Goal: Ask a question

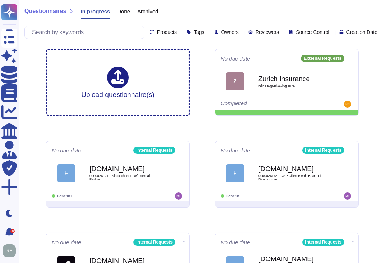
click at [157, 30] on span "Products" at bounding box center [167, 32] width 20 height 5
click at [176, 12] on div "Questionnaires In progress Done Archived" at bounding box center [202, 13] width 356 height 14
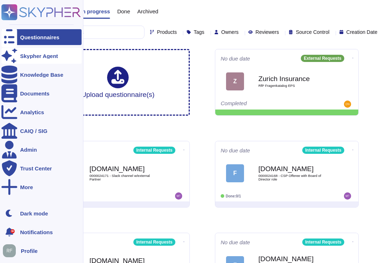
click at [13, 55] on icon at bounding box center [9, 56] width 16 height 14
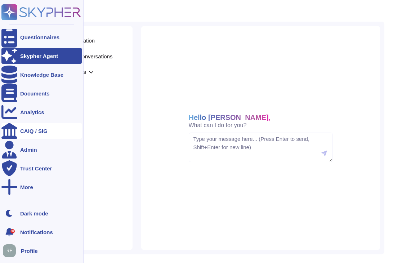
click at [27, 136] on div "CAIQ / SIG" at bounding box center [41, 131] width 80 height 16
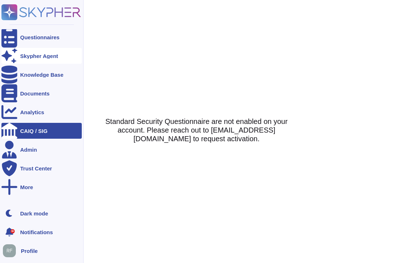
click at [16, 52] on div at bounding box center [9, 56] width 16 height 16
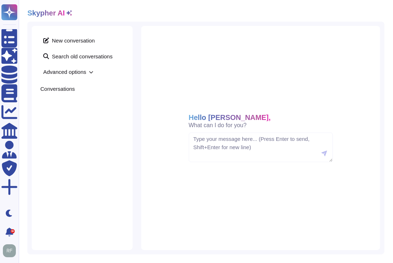
click at [171, 10] on div "Skypher AI" at bounding box center [205, 13] width 357 height 9
click at [246, 135] on textarea at bounding box center [261, 147] width 144 height 30
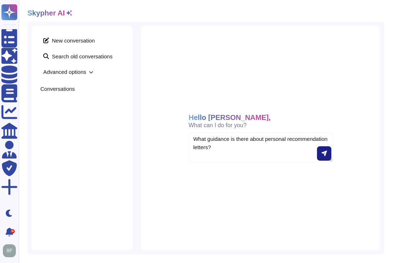
type textarea "What guidance is there about personal recommendation letters?"
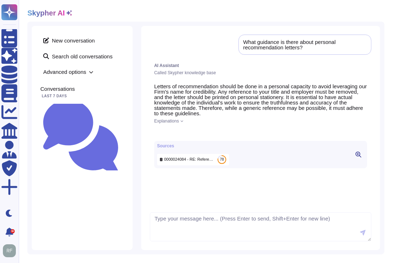
click at [182, 122] on icon at bounding box center [181, 120] width 3 height 3
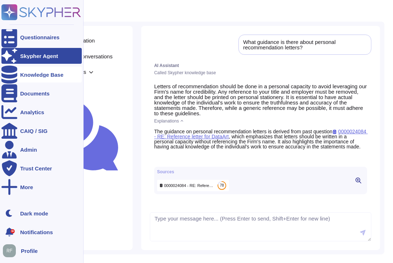
click at [16, 77] on div at bounding box center [9, 75] width 16 height 16
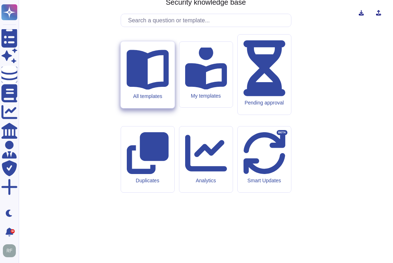
click at [163, 108] on div "All templates" at bounding box center [148, 74] width 54 height 67
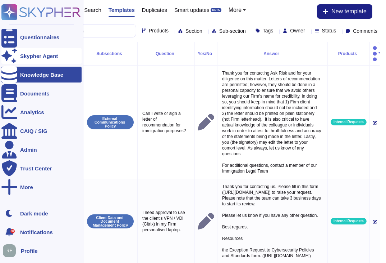
click at [12, 57] on icon at bounding box center [9, 56] width 16 height 14
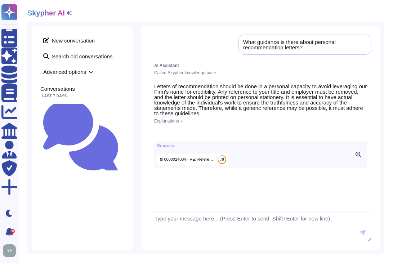
click at [280, 49] on div "What guidance is there about personal recommendation letters?" at bounding box center [304, 44] width 123 height 11
click at [235, 232] on textarea at bounding box center [260, 227] width 221 height 30
click at [377, 32] on icon at bounding box center [377, 32] width 0 height 0
click at [263, 30] on div "Delete What guidance is there about personal recommendation letters? AI Assista…" at bounding box center [260, 138] width 239 height 224
click at [67, 37] on span "New conversation" at bounding box center [81, 41] width 83 height 12
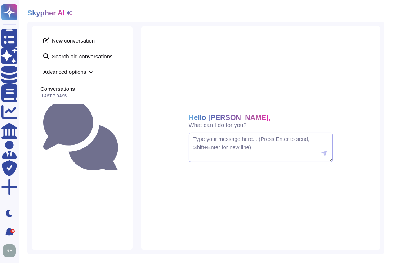
click at [264, 143] on textarea at bounding box center [261, 147] width 144 height 30
click at [56, 134] on div "New conversation Search old conversations Advanced options Conversations Last 7…" at bounding box center [82, 138] width 101 height 224
click at [94, 15] on div "Skypher AI" at bounding box center [205, 13] width 357 height 9
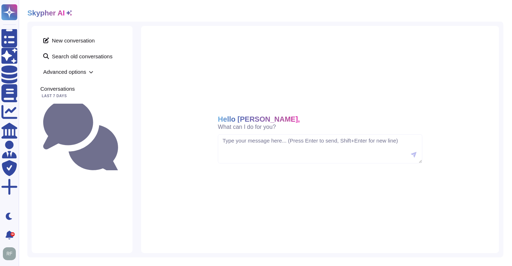
click at [392, 36] on div "Hello [PERSON_NAME], What can I do for you?" at bounding box center [320, 139] width 358 height 227
drag, startPoint x: 489, startPoint y: 1, endPoint x: 190, endPoint y: 48, distance: 302.4
click at [172, 55] on div "Hello [PERSON_NAME], What can I do for you?" at bounding box center [320, 139] width 358 height 227
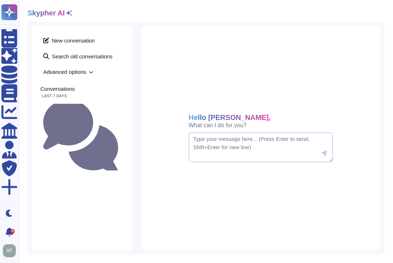
click at [212, 144] on textarea at bounding box center [261, 147] width 144 height 30
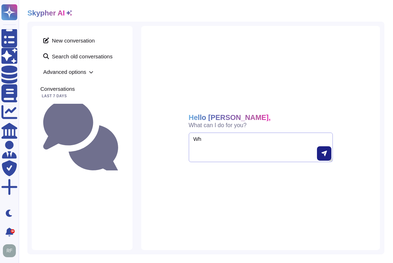
type textarea "W"
type textarea "Do we measure sustainability metrics? Check our ESG Product templates"
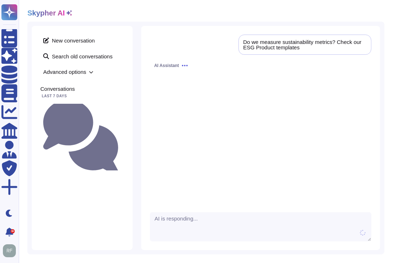
click at [79, 162] on div "New conversation Search old conversations Advanced options Conversations Last 7…" at bounding box center [82, 138] width 101 height 224
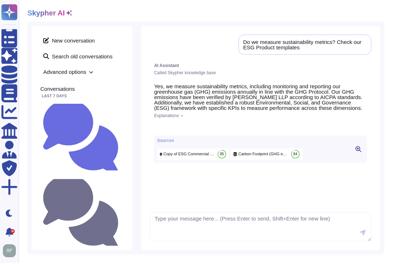
click at [181, 114] on icon at bounding box center [181, 115] width 3 height 3
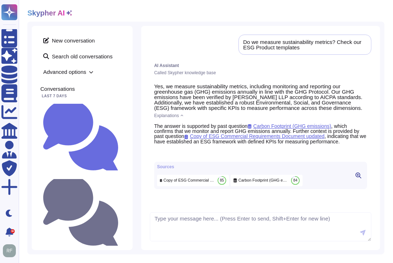
click at [92, 70] on icon at bounding box center [91, 72] width 4 height 4
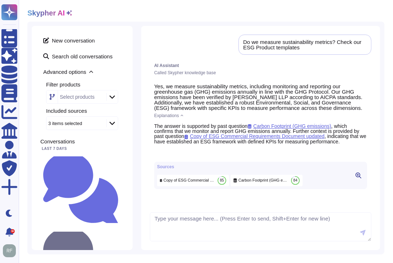
click at [112, 99] on div at bounding box center [112, 97] width 12 height 8
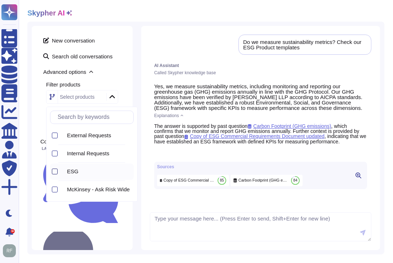
click at [53, 172] on div at bounding box center [55, 171] width 6 height 6
click at [118, 72] on span "Advanced options" at bounding box center [81, 71] width 83 height 11
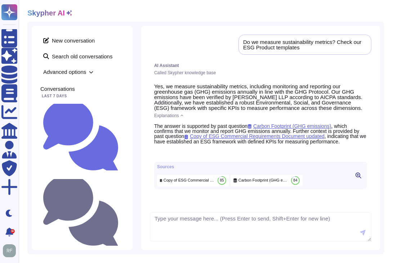
click at [89, 71] on icon at bounding box center [91, 72] width 4 height 4
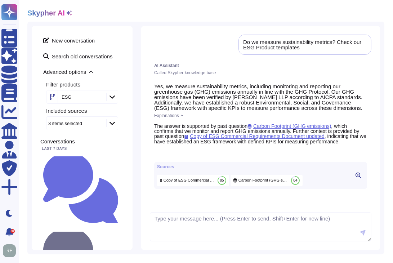
click at [81, 122] on div "3 items selected" at bounding box center [65, 123] width 34 height 5
click at [131, 42] on div "New conversation Search old conversations Advanced options Filter products ESG …" at bounding box center [82, 138] width 101 height 224
click at [267, 45] on div "Do we measure sustainability metrics? Check our ESG Product templates" at bounding box center [304, 44] width 123 height 11
click at [267, 44] on div "Do we measure sustainability metrics? Check our ESG Product templates" at bounding box center [304, 44] width 123 height 11
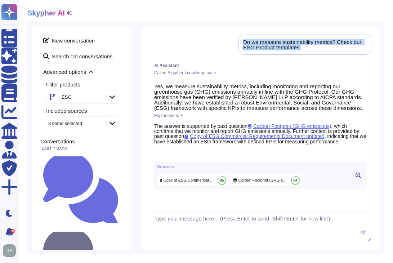
copy div "Do we measure sustainability metrics? Check our ESG Product templates"
click at [231, 38] on div "Do we measure sustainability metrics? Check our ESG Product templates AI Assist…" at bounding box center [260, 121] width 221 height 173
click at [329, 15] on div "Skypher AI" at bounding box center [205, 13] width 357 height 9
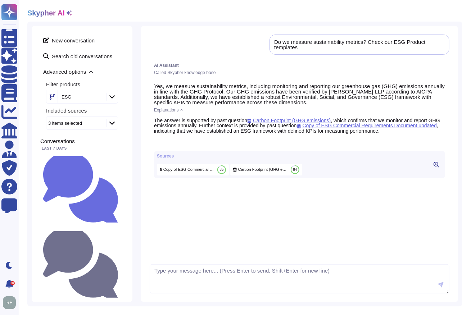
click at [334, 31] on div "Do we measure sustainability metrics? Check our ESG Product templates AI Assist…" at bounding box center [299, 164] width 317 height 276
click at [63, 42] on span "New conversation" at bounding box center [81, 41] width 83 height 12
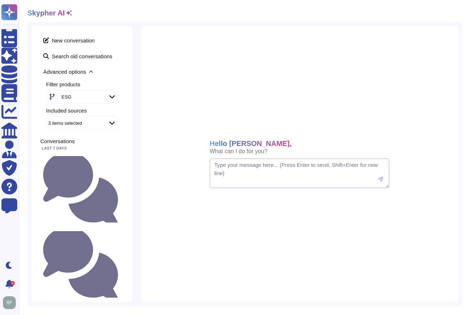
click at [261, 171] on textarea at bounding box center [300, 174] width 180 height 30
paste textarea "Do we measure sustainability metrics? Check our ESG Product templates"
type textarea "Do we measure sustainability metrics? Check our ESG Product templates"
click at [104, 194] on div "New conversation Search old conversations Advanced options Filter products ESG …" at bounding box center [82, 164] width 101 height 276
click at [379, 179] on icon at bounding box center [380, 179] width 5 height 5
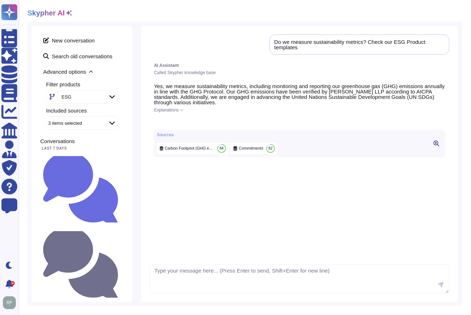
click at [178, 108] on span "Explanations" at bounding box center [166, 110] width 25 height 4
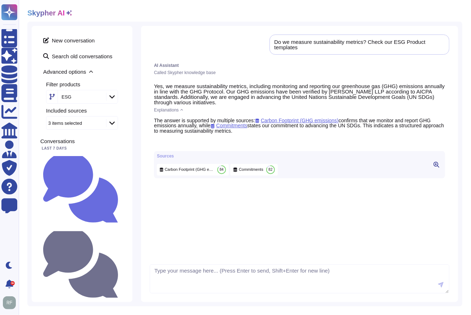
click at [120, 18] on div "Skypher AI New conversation Search old conversations Advanced options Filter pr…" at bounding box center [245, 157] width 452 height 315
click at [136, 40] on div "New conversation Search old conversations Advanced options Filter products ESG …" at bounding box center [244, 164] width 435 height 285
click at [118, 14] on div "Skypher AI" at bounding box center [244, 13] width 435 height 9
click at [87, 122] on div "3 items selected" at bounding box center [72, 123] width 49 height 5
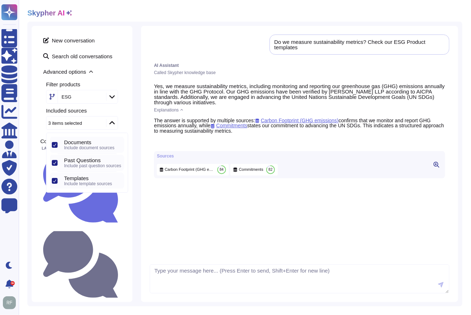
click at [94, 125] on div "3 items selected" at bounding box center [72, 123] width 49 height 5
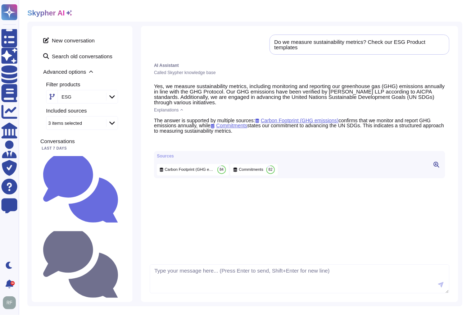
click at [129, 128] on div "New conversation Search old conversations Advanced options Filter products ESG …" at bounding box center [82, 164] width 101 height 276
click at [148, 39] on div "Do we measure sustainability metrics? Check our ESG Product templates AI Assist…" at bounding box center [299, 164] width 317 height 276
click at [95, 125] on div "3 items selected" at bounding box center [72, 123] width 49 height 5
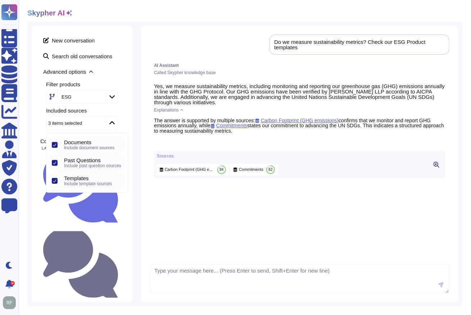
click at [56, 161] on icon at bounding box center [55, 163] width 4 height 4
click at [175, 209] on div "AI Assistant Called Skypher knowledge base Yes, we measure sustainability metri…" at bounding box center [300, 150] width 300 height 182
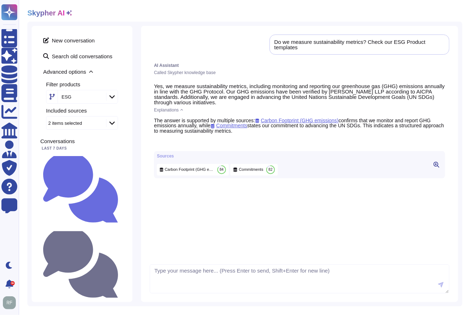
click at [194, 172] on span "Carbon Footprint (GHG emissions)" at bounding box center [190, 169] width 50 height 5
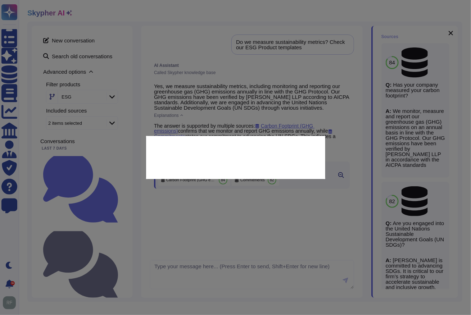
type textarea "Has your company measured your carbon footprint?"
type textarea "We monitor, measure and report our greenhouse gas (GHG) emissions on an annual …"
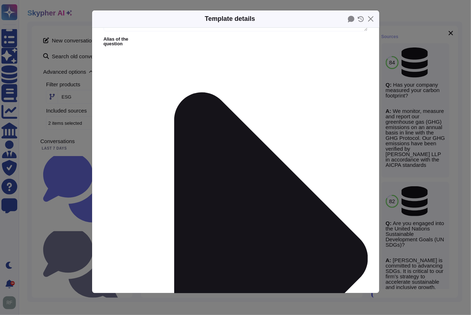
scroll to position [53, 0]
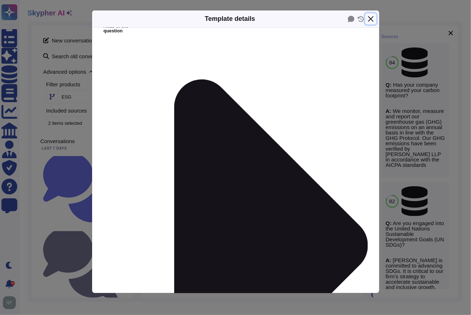
click at [373, 17] on button "Close" at bounding box center [370, 18] width 11 height 11
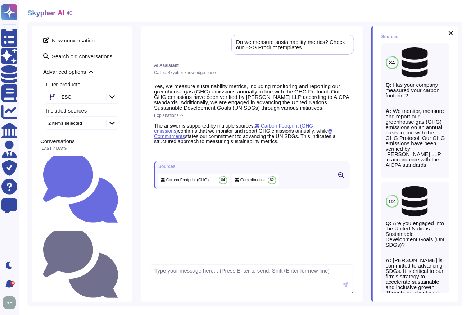
click at [144, 45] on div "Do we measure sustainability metrics? Check our ESG Product templates AI Assist…" at bounding box center [252, 164] width 222 height 276
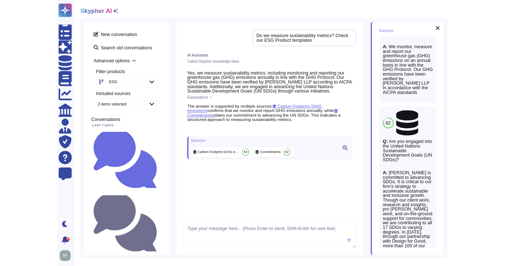
scroll to position [0, 0]
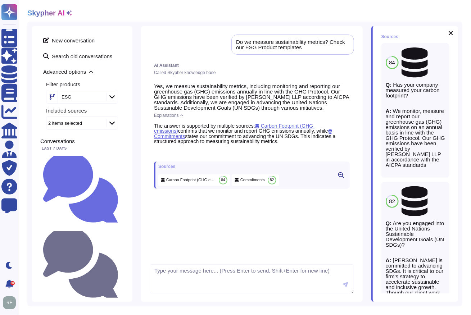
click at [307, 225] on div "AI Assistant Called Skypher knowledge base Yes, we measure sustainability metri…" at bounding box center [252, 150] width 204 height 182
click at [342, 177] on button at bounding box center [341, 175] width 12 height 9
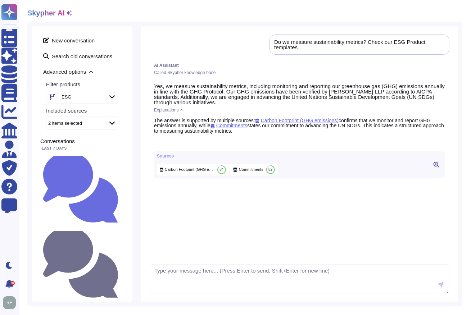
click at [229, 229] on div "AI Assistant Called Skypher knowledge base Yes, we measure sustainability metri…" at bounding box center [300, 150] width 300 height 182
click at [140, 30] on div "New conversation Search old conversations Advanced options Filter products ESG …" at bounding box center [244, 164] width 435 height 285
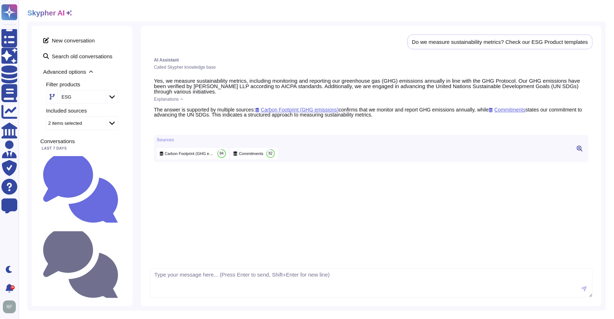
click at [392, 58] on div "AI Assistant" at bounding box center [371, 60] width 434 height 4
click at [392, 41] on div "Do we measure sustainability metrics? Check our ESG Product templates" at bounding box center [500, 41] width 176 height 5
drag, startPoint x: 484, startPoint y: 226, endPoint x: 342, endPoint y: 183, distance: 148.1
click at [392, 226] on div "AI Assistant Called Skypher knowledge base Yes, we measure sustainability metri…" at bounding box center [371, 147] width 443 height 186
click at [392, 152] on icon at bounding box center [580, 149] width 6 height 6
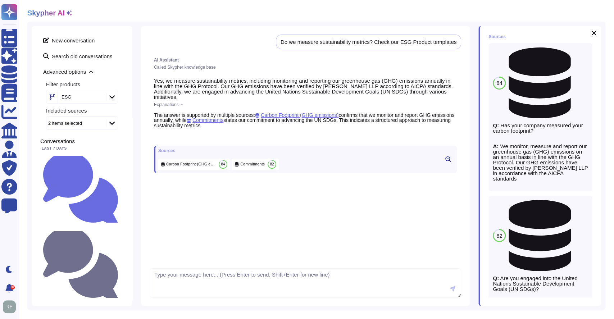
click at [392, 162] on icon at bounding box center [449, 160] width 6 height 6
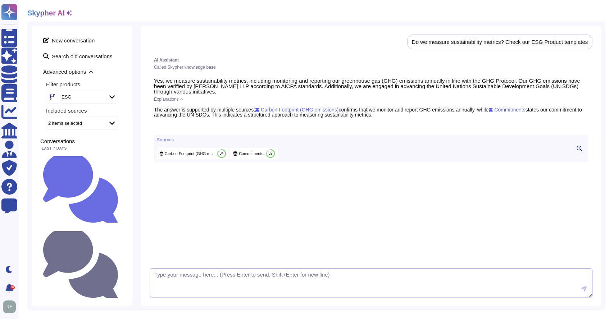
click at [332, 249] on textarea at bounding box center [371, 283] width 443 height 30
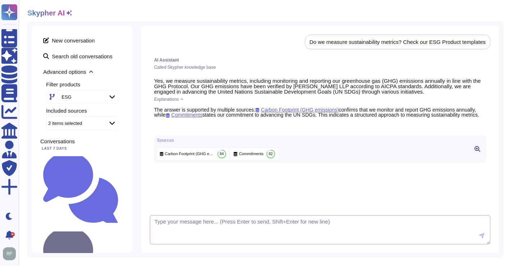
click at [223, 223] on textarea at bounding box center [320, 230] width 340 height 30
type textarea "Tell me more about this as it pertains to Carbon Footprint (GHG emissions)."
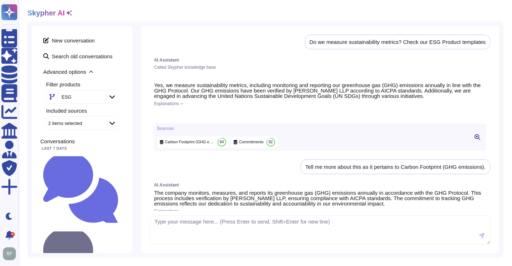
click at [329, 17] on div "Skypher AI New conversation Search old conversations Advanced options Filter pr…" at bounding box center [265, 133] width 493 height 266
click at [207, 144] on div "Carbon Footprint (GHG emissions) 84" at bounding box center [193, 142] width 72 height 12
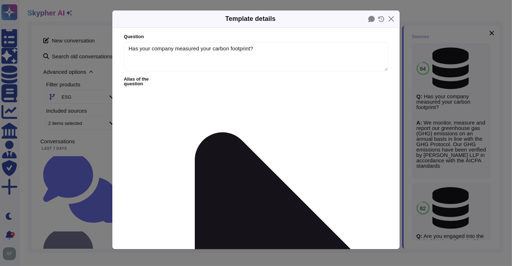
type textarea "Has your company measured your carbon footprint?"
type textarea "We monitor, measure and report our greenhouse gas (GHG) emissions on an annual …"
click at [389, 20] on button "Close" at bounding box center [390, 18] width 11 height 11
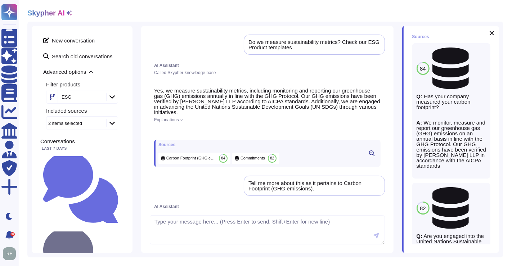
click at [392, 77] on div "Do we measure sustainability metrics? Check our ESG Product templates AI Assist…" at bounding box center [267, 139] width 252 height 227
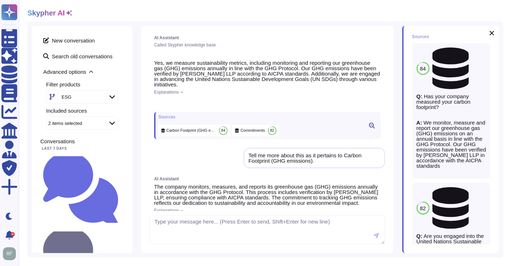
scroll to position [40, 0]
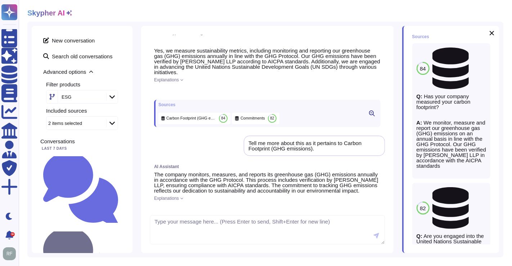
click at [184, 121] on span "Carbon Footprint (GHG emissions)" at bounding box center [191, 118] width 50 height 5
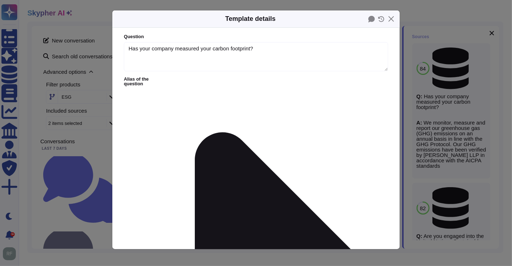
type textarea "Has your company measured your carbon footprint?"
type textarea "We monitor, measure and report our greenhouse gas (GHG) emissions on an annual …"
click at [389, 18] on button "Close" at bounding box center [390, 18] width 11 height 11
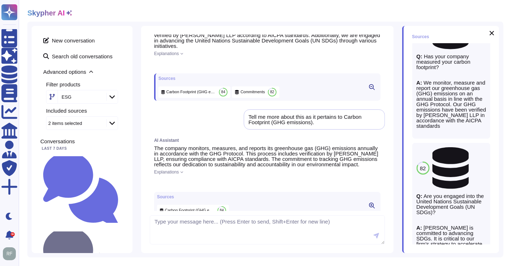
scroll to position [120, 0]
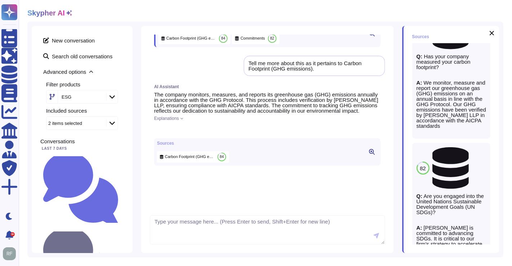
click at [184, 121] on div "Explanations" at bounding box center [267, 118] width 226 height 4
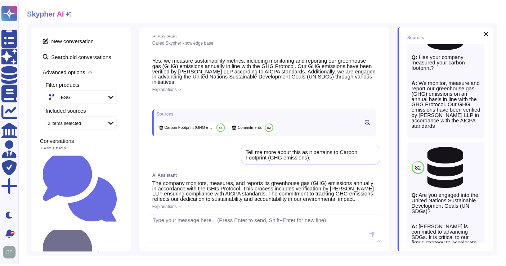
scroll to position [0, 0]
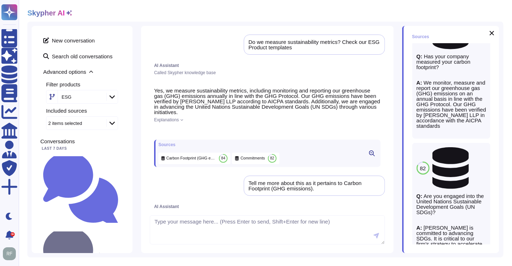
click at [182, 118] on div "Explanations" at bounding box center [267, 120] width 226 height 4
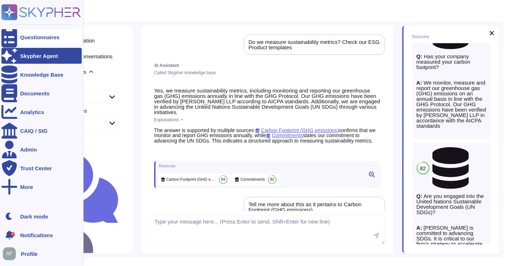
click at [10, 37] on icon at bounding box center [9, 37] width 16 height 21
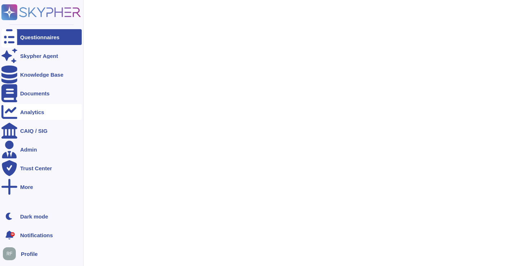
click at [34, 116] on div "Analytics" at bounding box center [41, 112] width 80 height 16
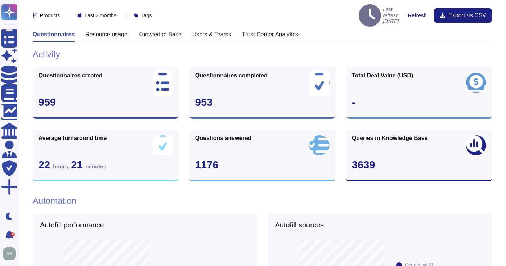
click at [392, 13] on strong "Refresh" at bounding box center [417, 16] width 19 height 6
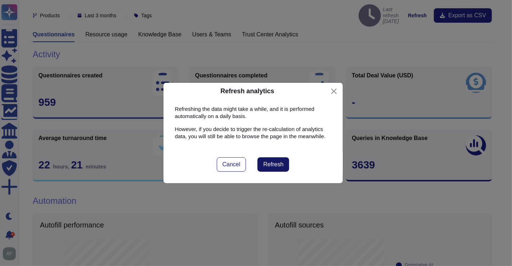
click at [281, 160] on button "Refresh" at bounding box center [273, 164] width 32 height 14
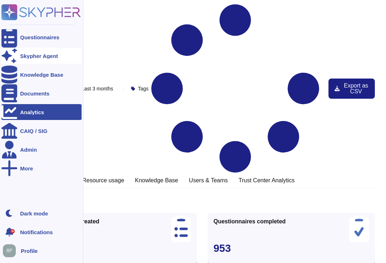
click at [11, 50] on div at bounding box center [9, 56] width 16 height 16
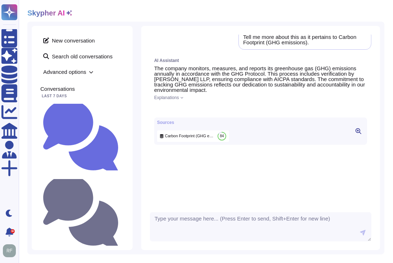
scroll to position [151, 0]
click at [222, 138] on span "84" at bounding box center [222, 136] width 4 height 4
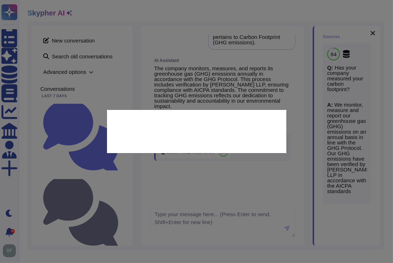
type textarea "Has your company measured your carbon footprint?"
type textarea "We monitor, measure and report our greenhouse gas (GHG) emissions on an annual …"
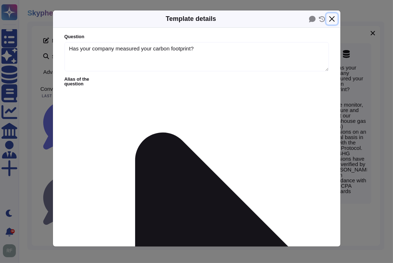
click at [330, 20] on button "Close" at bounding box center [331, 18] width 11 height 11
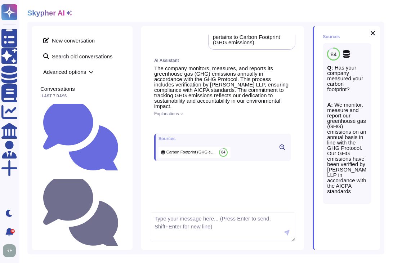
click at [157, 125] on icon at bounding box center [157, 125] width 0 height 0
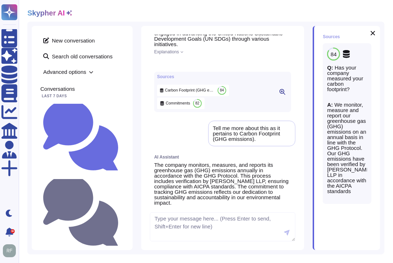
scroll to position [80, 0]
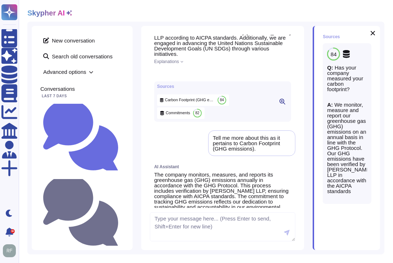
click at [177, 103] on span "Carbon Footprint (GHG emissions)" at bounding box center [190, 99] width 50 height 5
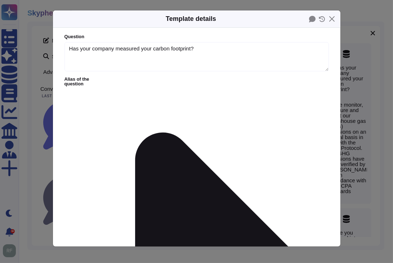
type textarea "Has your company measured your carbon footprint?"
type textarea "We monitor, measure and report our greenhouse gas (GHG) emissions on an annual …"
click at [331, 16] on button "Close" at bounding box center [331, 18] width 11 height 11
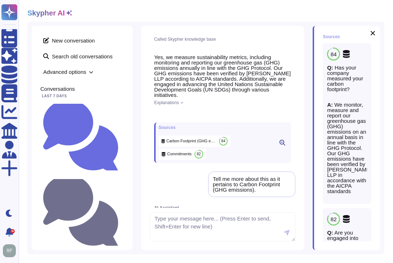
scroll to position [40, 0]
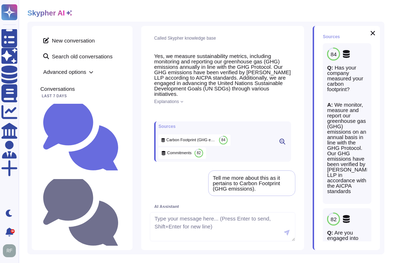
click at [196, 155] on span "82" at bounding box center [198, 153] width 4 height 4
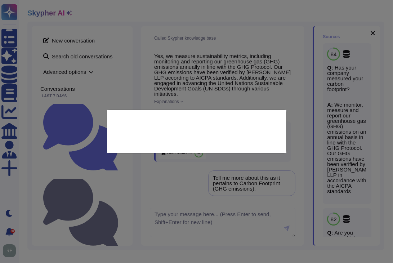
type textarea "Are you engaged into the United Nations Sustainable Development Goals (UN SDGs)?"
type textarea "[PERSON_NAME] is committed to advancing SDGs. It is critical to our firm’s stra…"
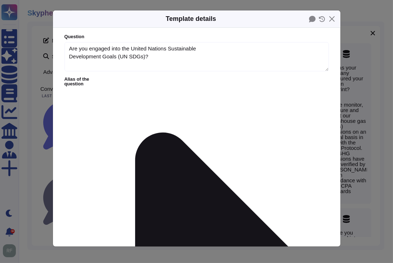
type textarea "Are you engaged into the United Nations Sustainable Development Goals (UN SDGs)?"
type textarea "[PERSON_NAME] is committed to advancing SDGs. It is critical to our firm’s stra…"
click at [331, 16] on button "Close" at bounding box center [331, 18] width 11 height 11
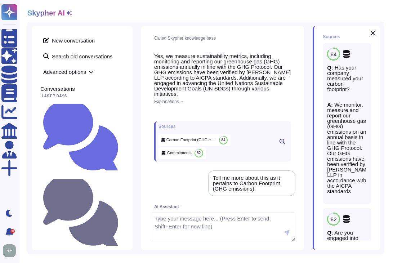
click at [189, 141] on div "Carbon Footprint (GHG emissions) 84" at bounding box center [194, 140] width 72 height 12
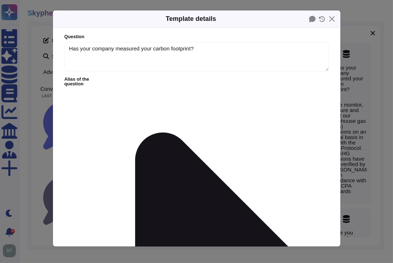
type textarea "Has your company measured your carbon footprint?"
type textarea "We monitor, measure and report our greenhouse gas (GHG) emissions on an annual …"
click at [330, 17] on button "Close" at bounding box center [331, 18] width 11 height 11
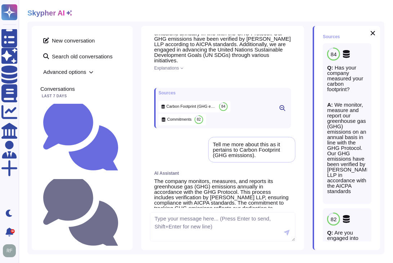
scroll to position [120, 0]
